Goal: Transaction & Acquisition: Purchase product/service

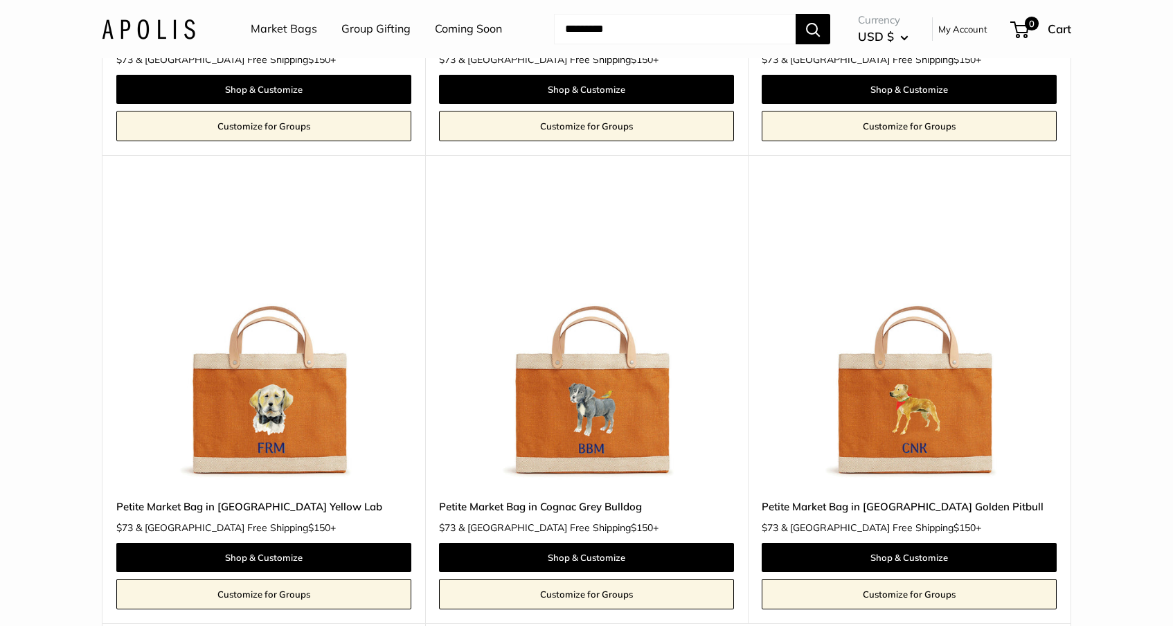
scroll to position [1965, 0]
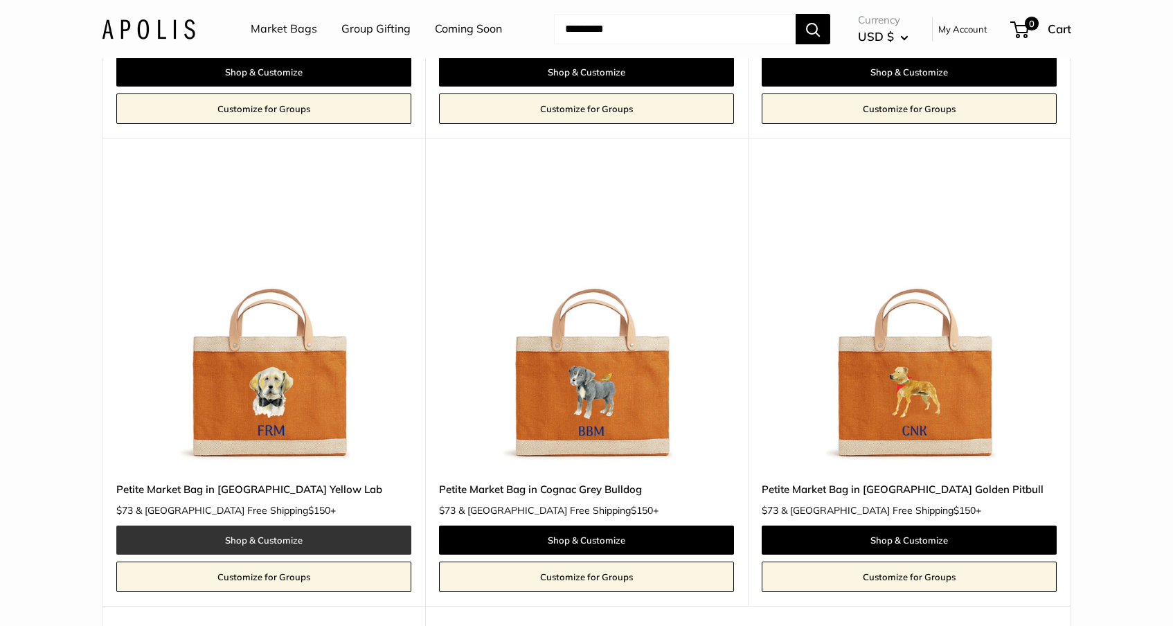
click at [262, 526] on link "Shop & Customize" at bounding box center [263, 540] width 295 height 29
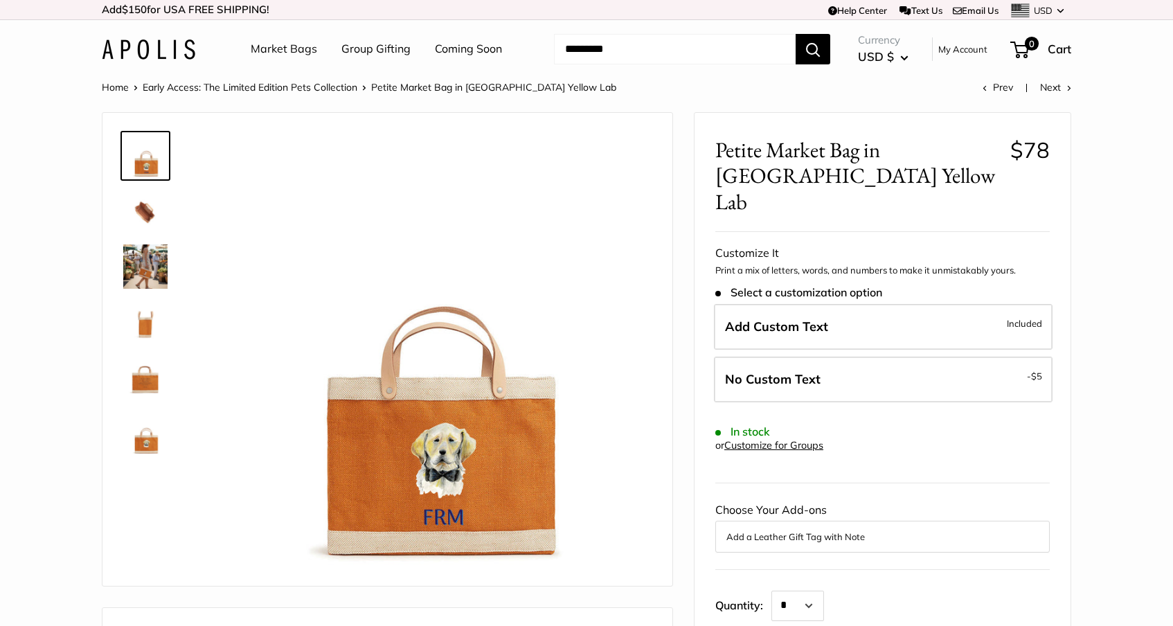
click at [147, 271] on img at bounding box center [145, 266] width 44 height 44
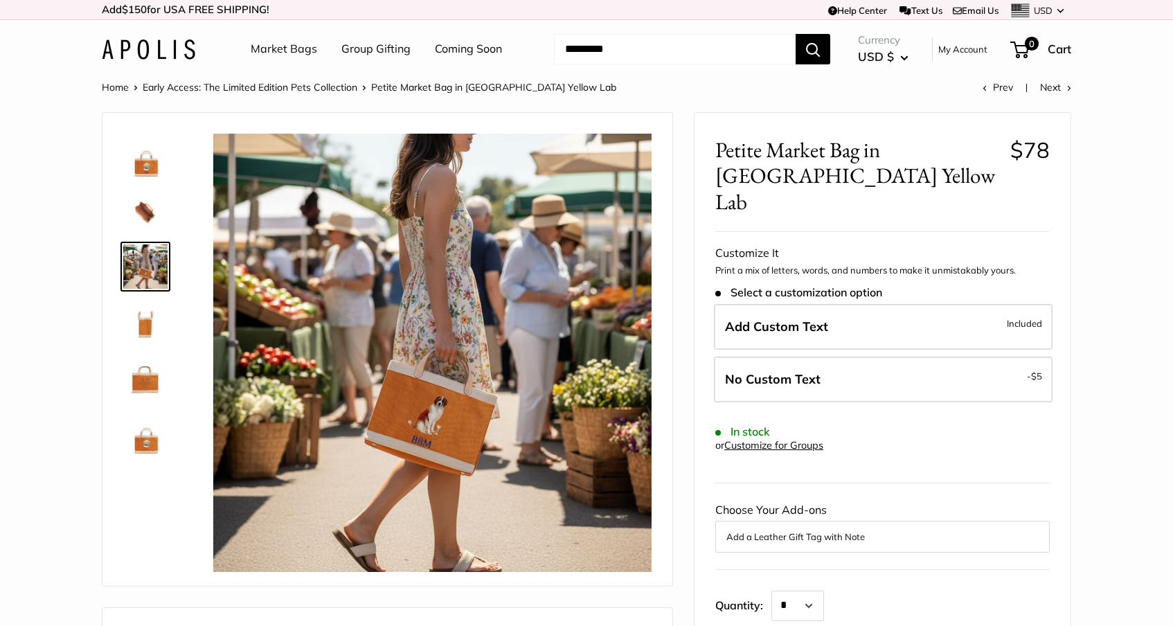
click at [150, 168] on img at bounding box center [145, 156] width 44 height 44
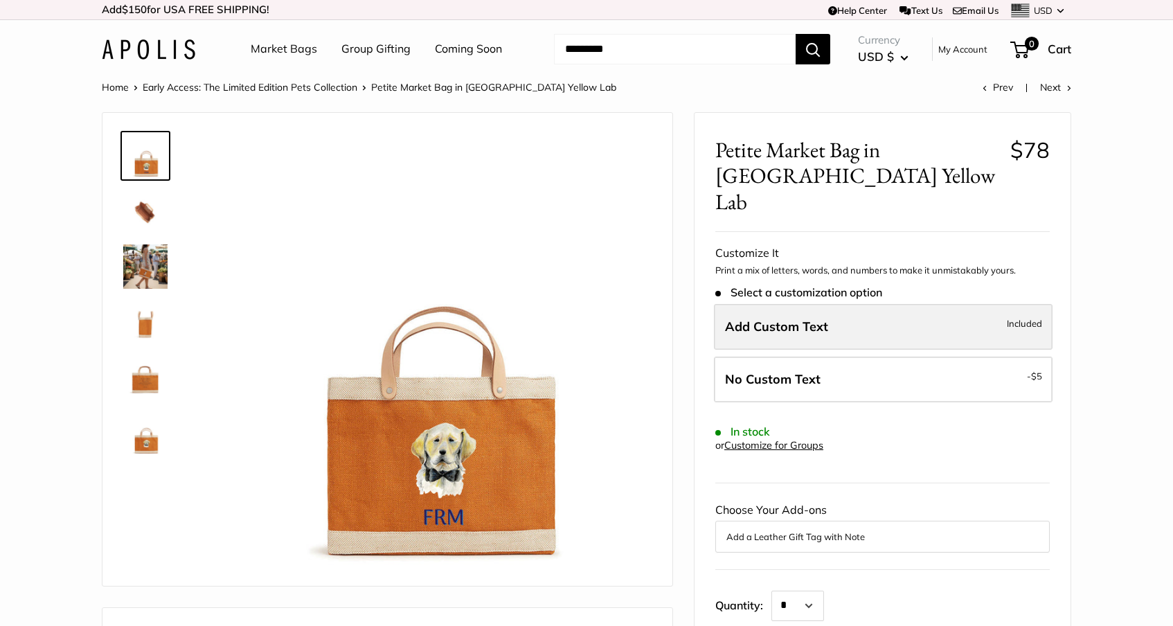
click at [802, 319] on span "Add Custom Text" at bounding box center [776, 327] width 103 height 16
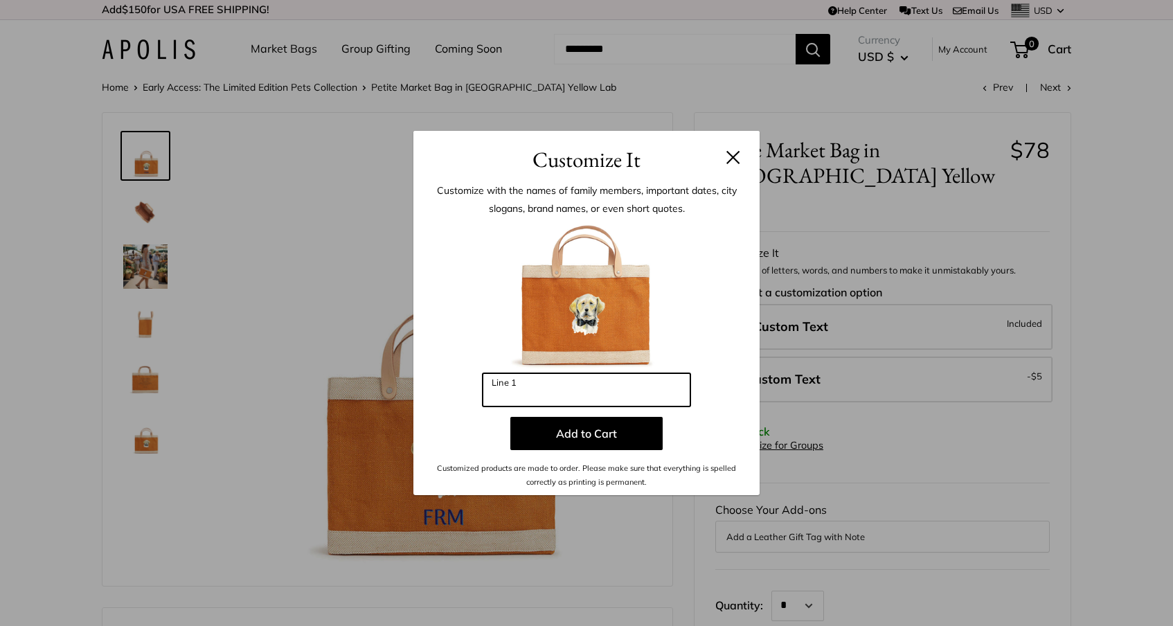
click at [563, 391] on input "Line 1" at bounding box center [587, 389] width 208 height 33
type input "***"
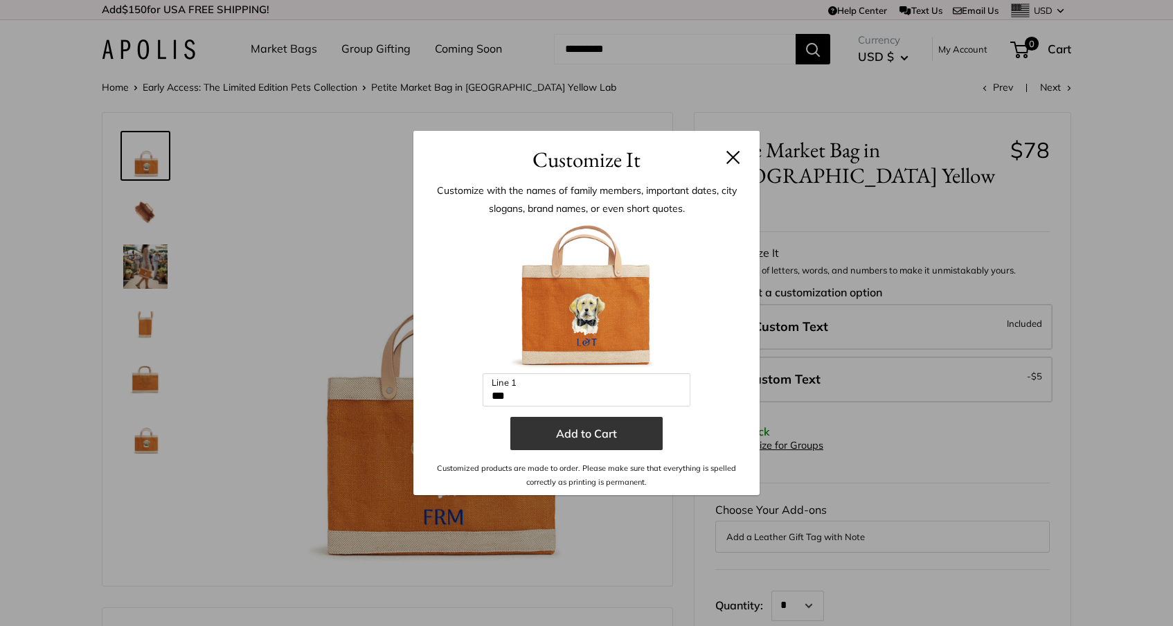
click at [573, 435] on button "Add to Cart" at bounding box center [586, 433] width 152 height 33
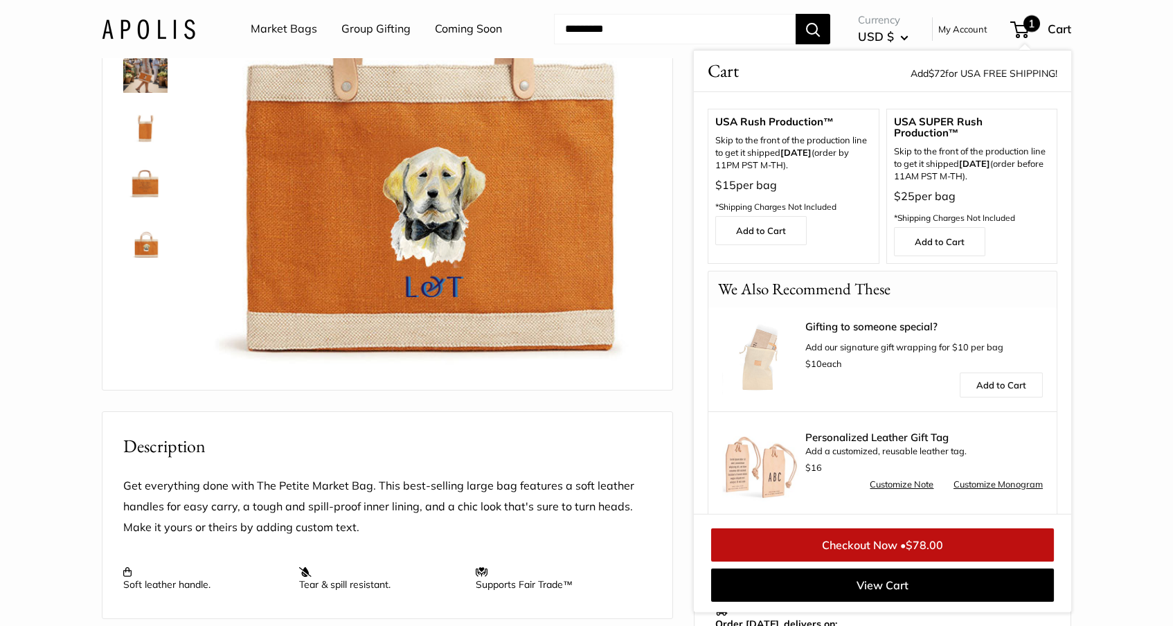
scroll to position [123, 0]
click at [845, 542] on link "Checkout Now • $78.00" at bounding box center [882, 544] width 343 height 33
